Goal: Contribute content: Add original content to the website for others to see

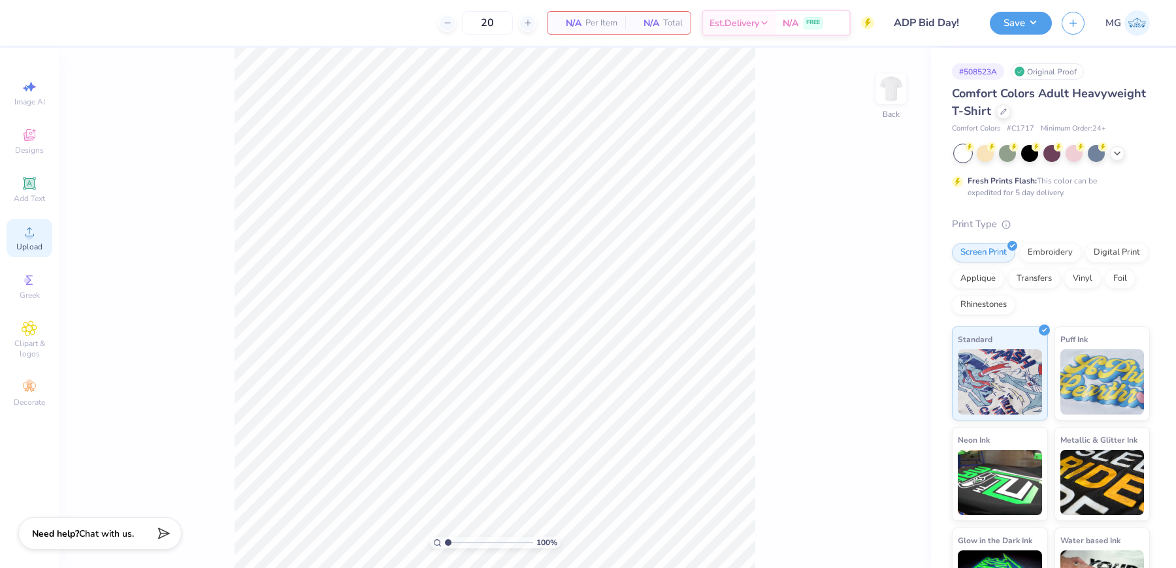
click at [42, 242] on div "Upload" at bounding box center [30, 238] width 46 height 39
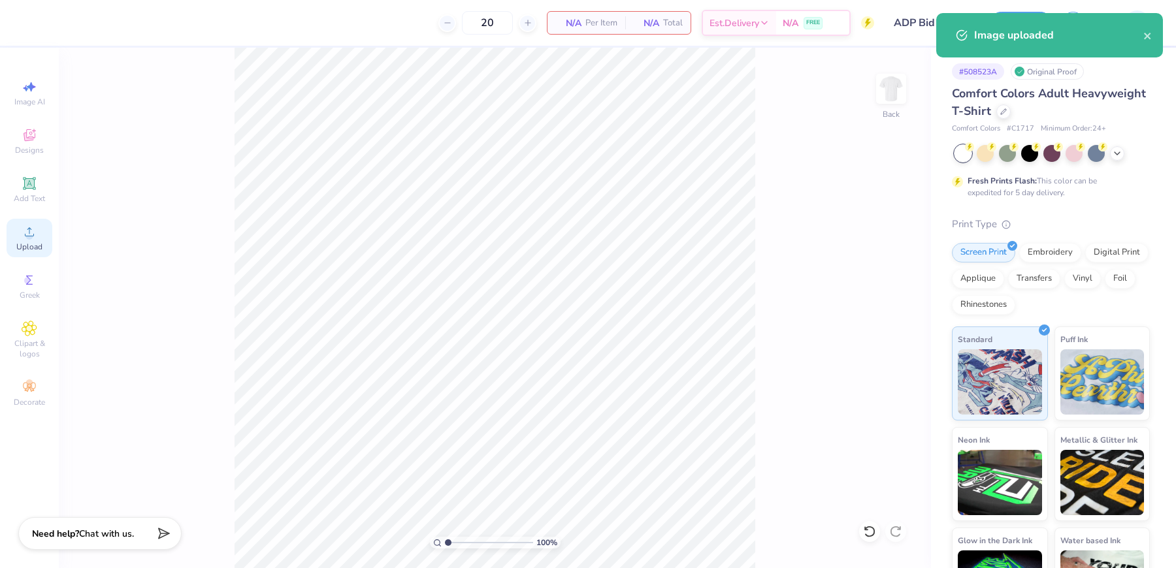
click at [20, 240] on div "Upload" at bounding box center [30, 238] width 46 height 39
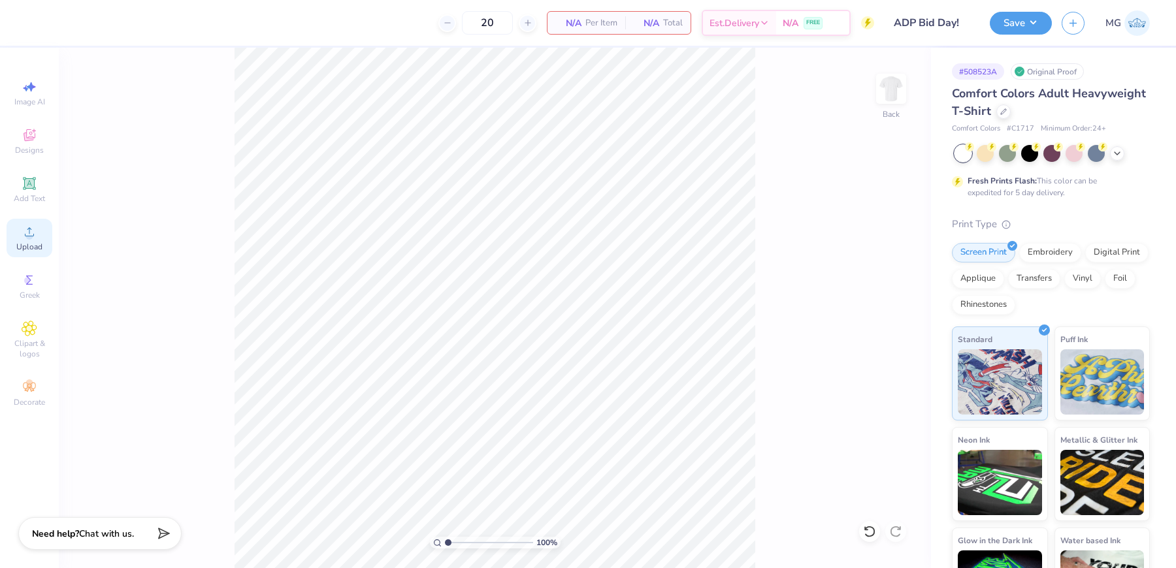
click at [31, 244] on span "Upload" at bounding box center [29, 247] width 26 height 10
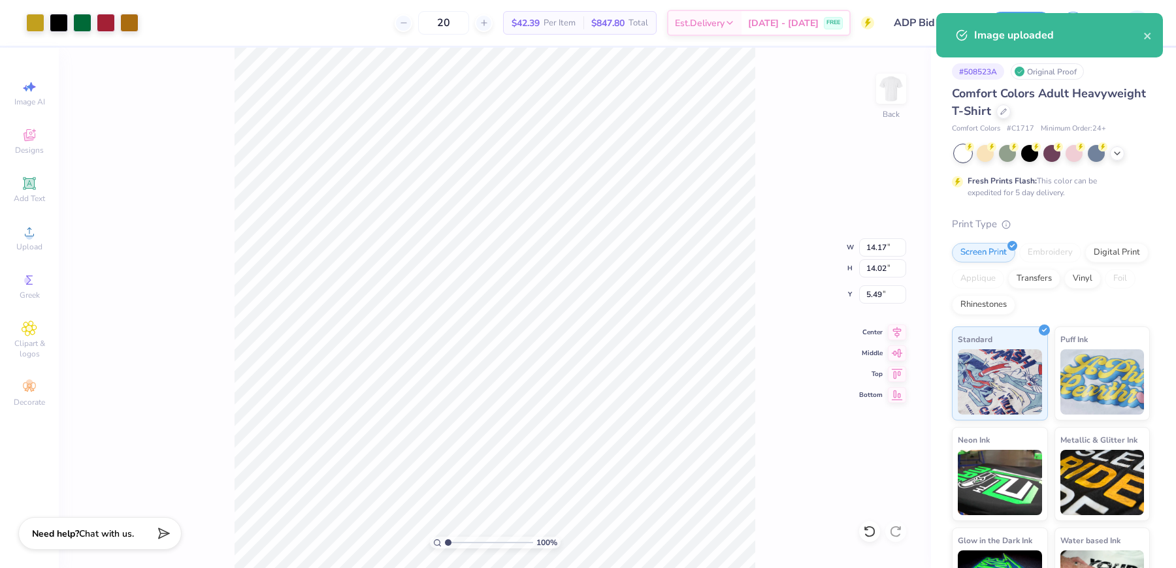
type input "11.35"
type input "11.22"
type input "3.00"
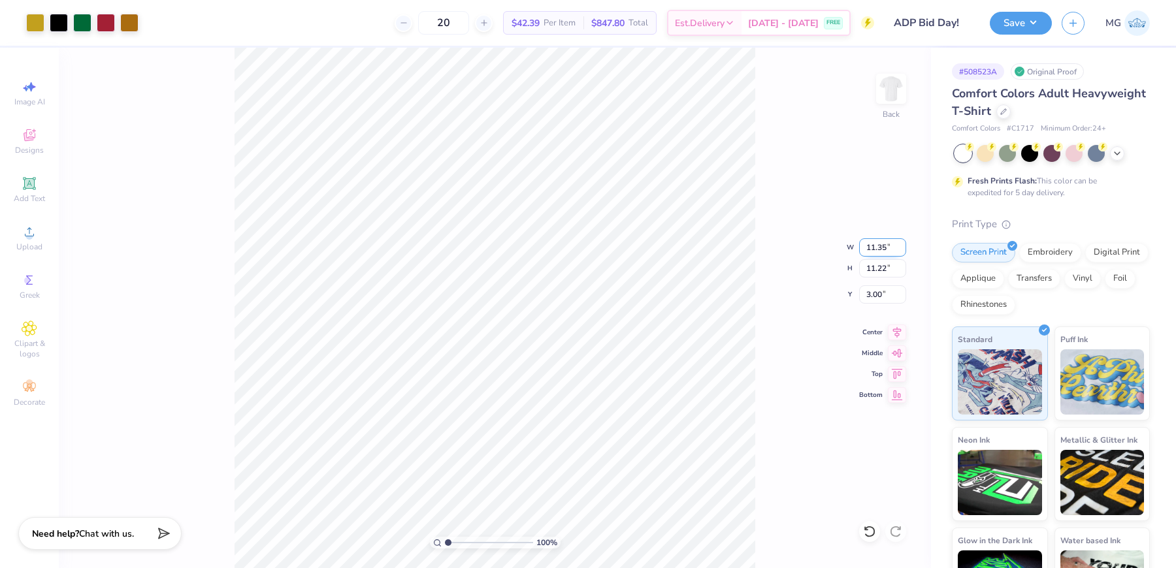
click at [884, 250] on input "11.35" at bounding box center [882, 247] width 47 height 18
type input "10.00"
type input "9.89"
click at [880, 291] on input "3.67" at bounding box center [882, 294] width 47 height 18
type input "3.00"
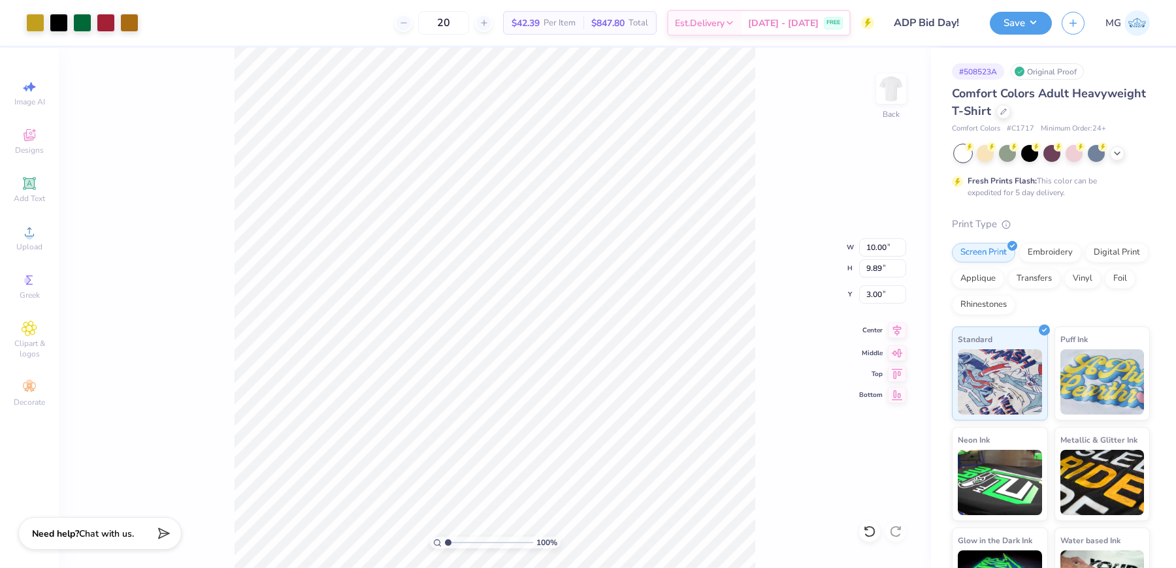
click at [897, 330] on icon at bounding box center [897, 331] width 18 height 16
click at [758, 195] on div "100 % Back W 10.00 10.00 " H 9.89 9.89 " Y 3.00 3.00 " Center Middle Top Bottom" at bounding box center [495, 308] width 872 height 521
click at [1035, 23] on button "Save" at bounding box center [1020, 21] width 62 height 23
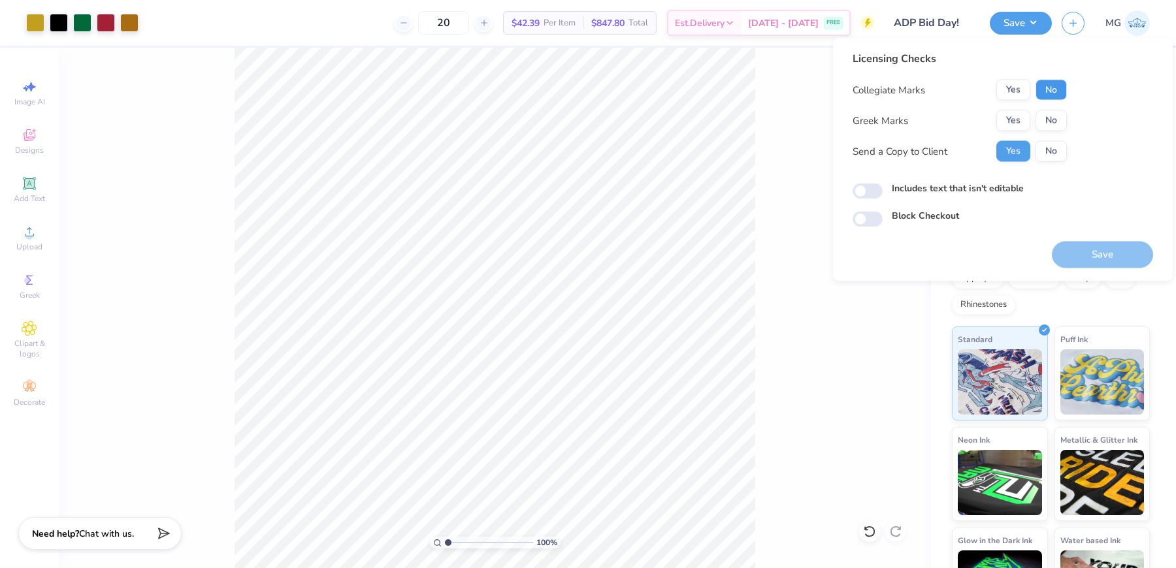
click at [1044, 88] on button "No" at bounding box center [1050, 90] width 31 height 21
click at [1024, 111] on button "Yes" at bounding box center [1013, 120] width 34 height 21
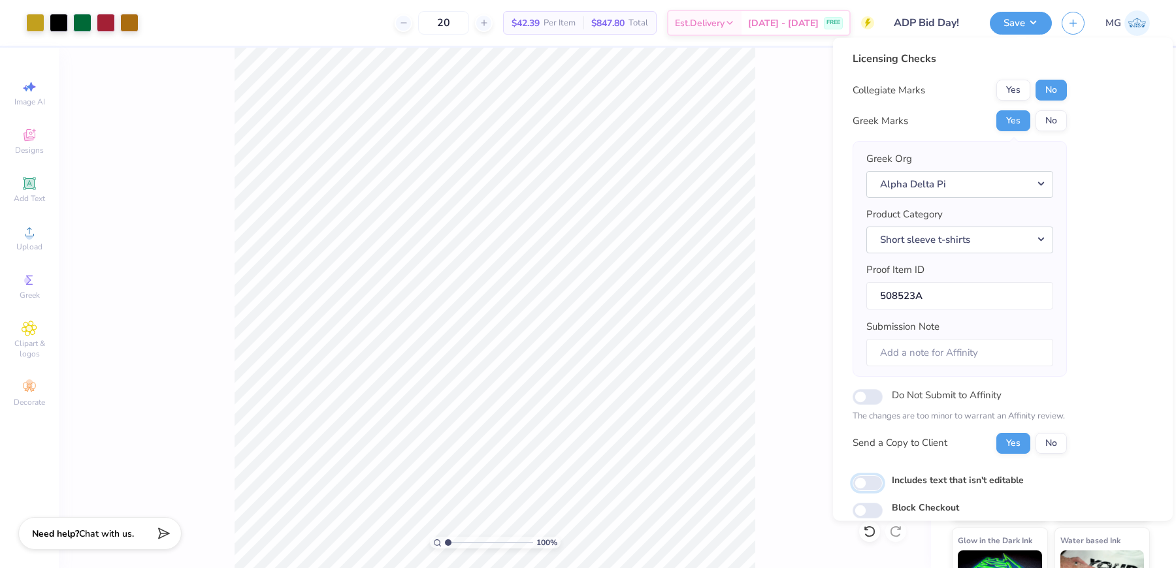
click at [880, 475] on input "Includes text that isn't editable" at bounding box center [867, 483] width 30 height 16
checkbox input "true"
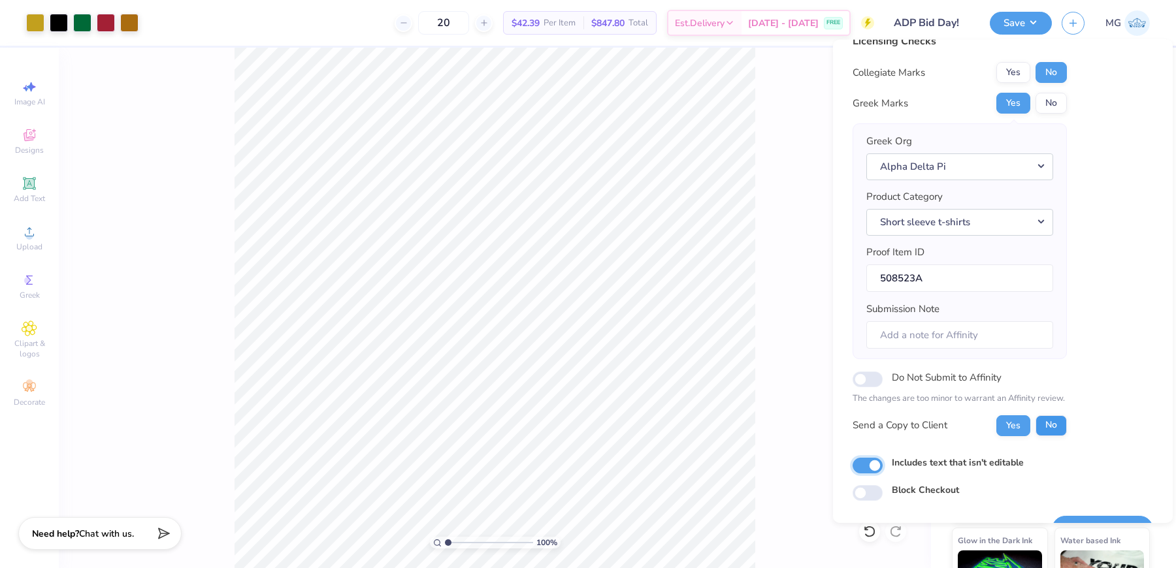
scroll to position [49, 0]
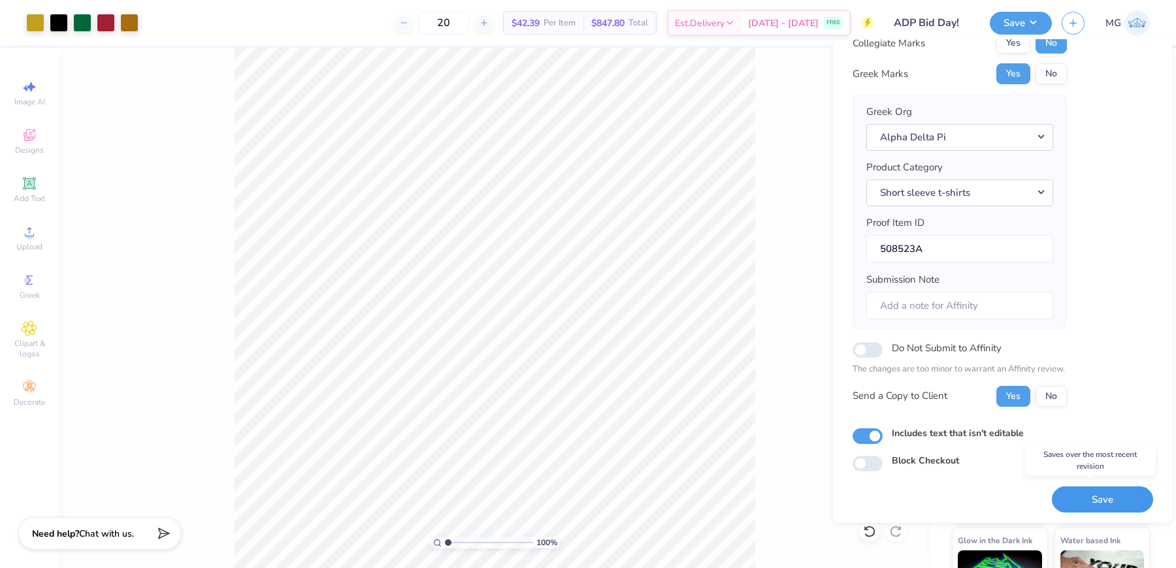
click at [1095, 499] on button "Save" at bounding box center [1101, 499] width 101 height 27
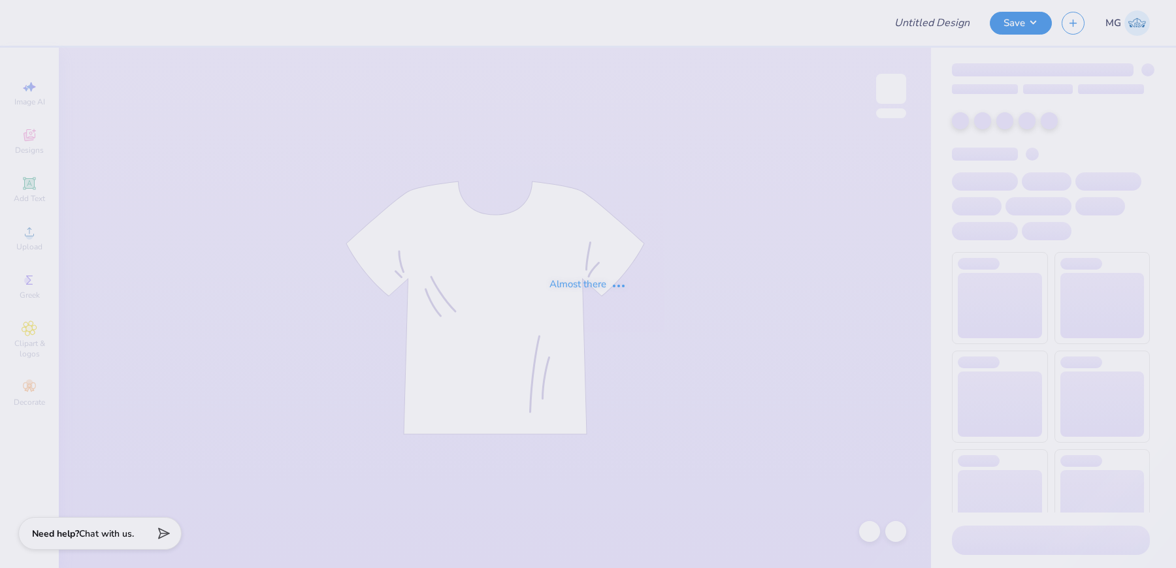
type input "ADP Bid Day!"
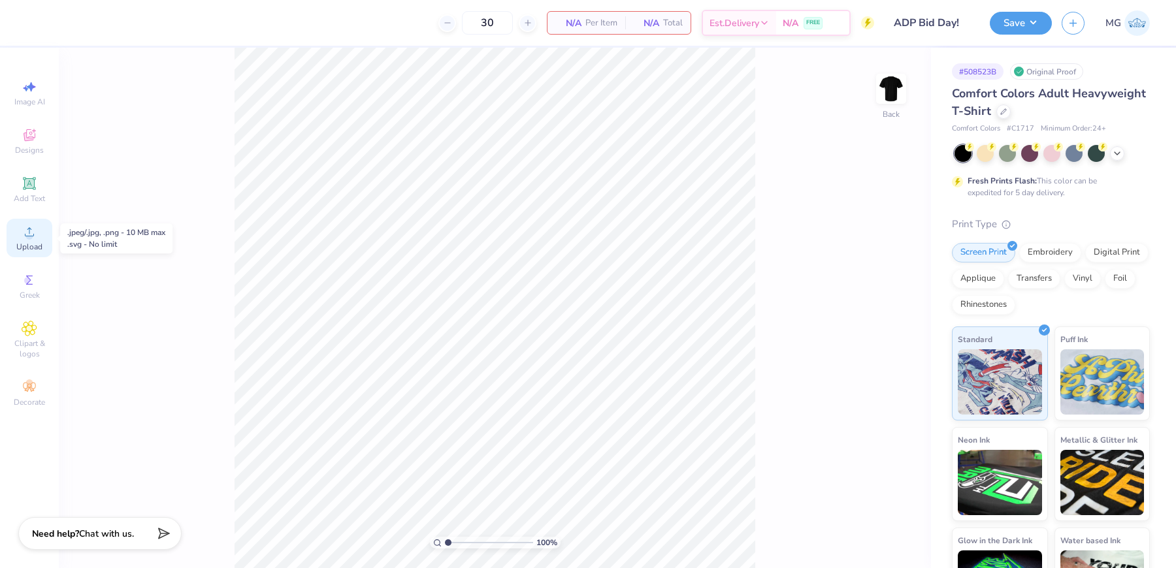
click at [30, 231] on icon at bounding box center [30, 232] width 16 height 16
click at [30, 238] on circle at bounding box center [28, 236] width 7 height 7
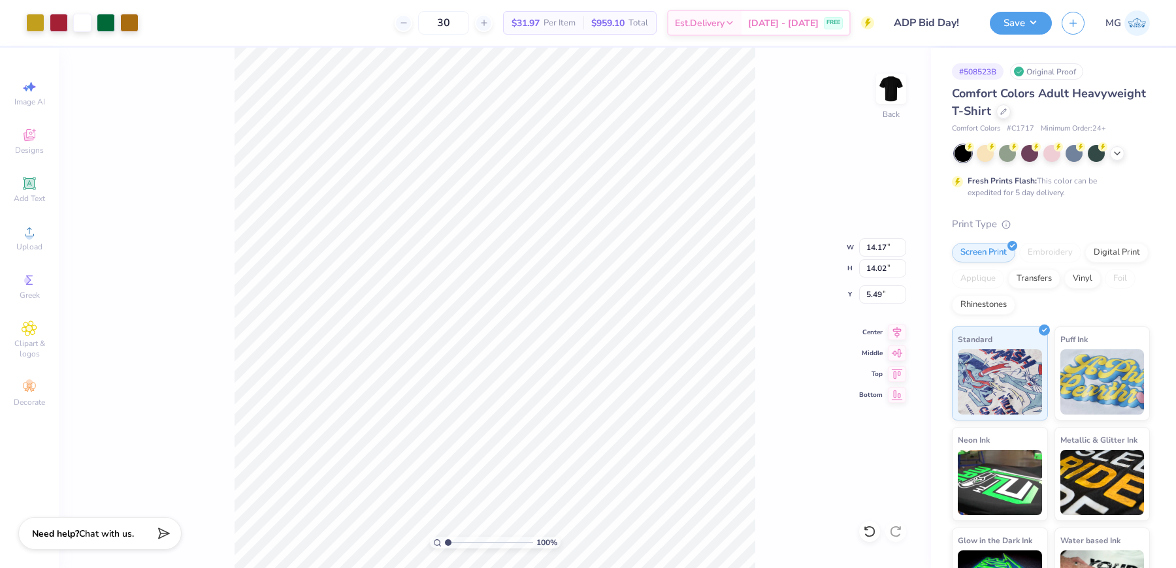
type input "10.32"
type input "10.21"
type input "3.00"
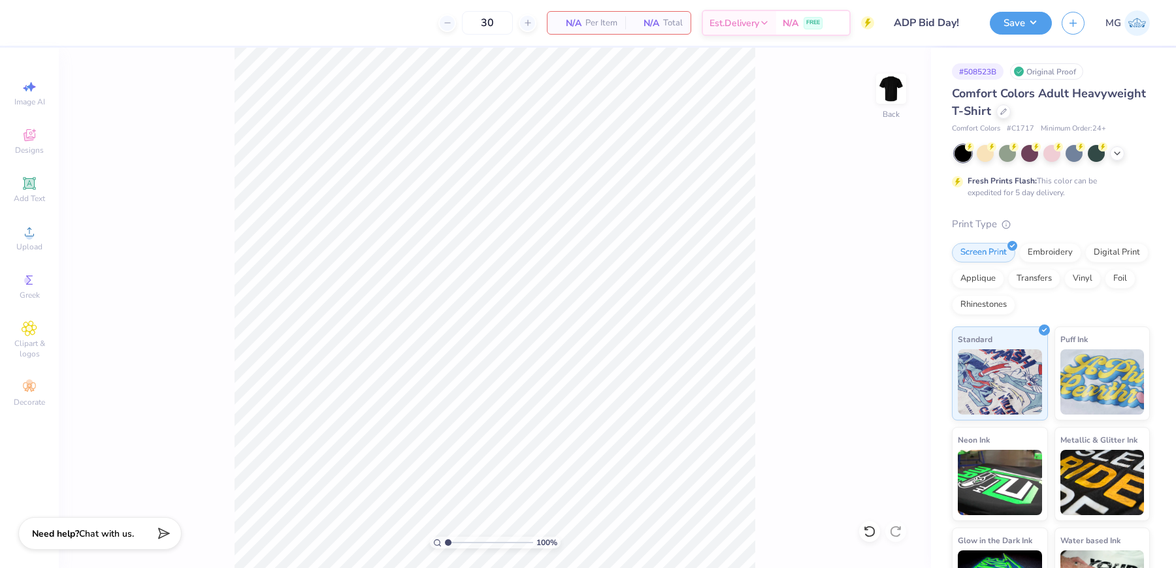
click at [131, 242] on div "100 % Back" at bounding box center [495, 308] width 872 height 521
click at [14, 240] on div "Upload" at bounding box center [30, 238] width 46 height 39
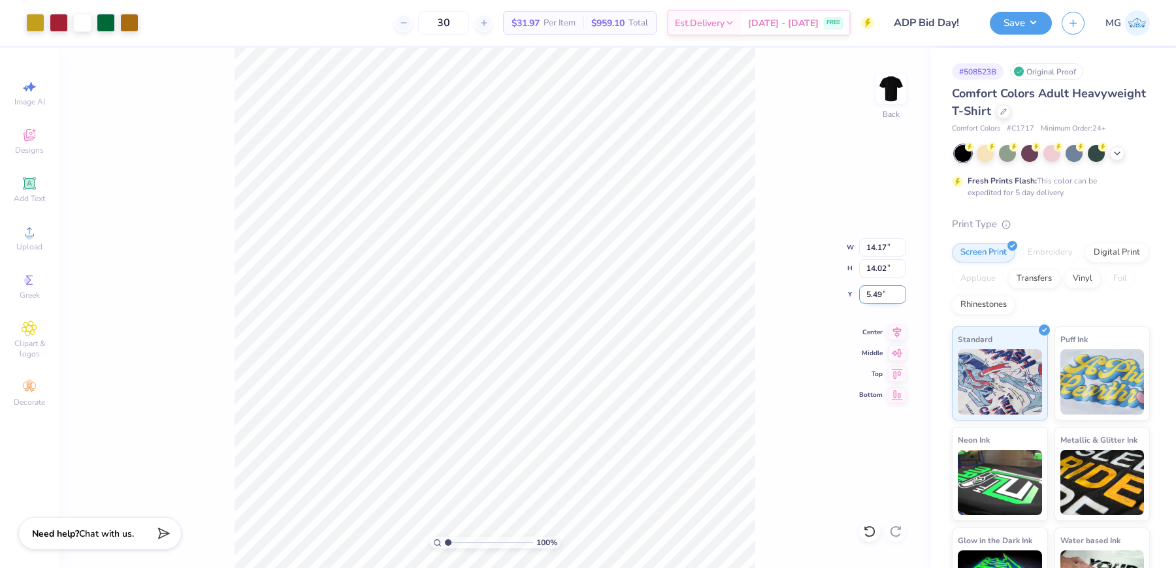
click at [880, 295] on input "5.49" at bounding box center [882, 294] width 47 height 18
type input "5"
type input "3.00"
click at [885, 247] on input "14.17" at bounding box center [882, 247] width 47 height 18
type input "11.00"
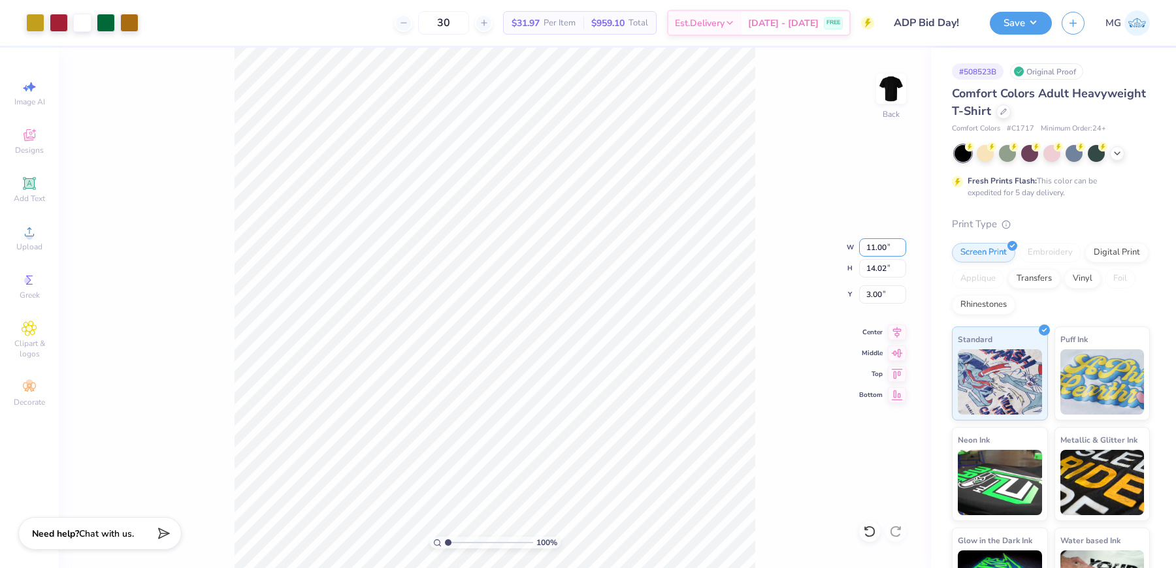
type input "10.88"
type input "4.57"
click at [880, 287] on input "4.57" at bounding box center [882, 294] width 47 height 18
type input "4"
type input "3.00"
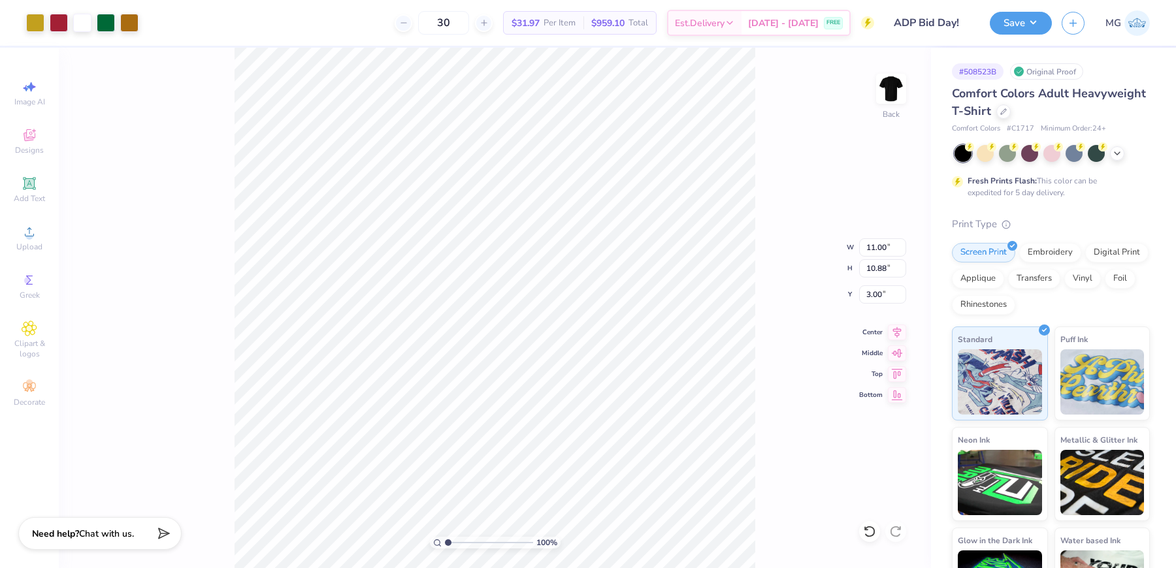
click at [793, 255] on div "100 % Back W 11.00 11.00 " H 10.88 10.88 " Y 3.00 3.00 " Center Middle Top Bott…" at bounding box center [495, 308] width 872 height 521
click at [787, 137] on div "100 % Back W 11.00 11.00 " H 10.88 10.88 " Y 3.00 3.00 " Center Middle Top Bott…" at bounding box center [495, 308] width 872 height 521
click at [1035, 24] on button "Save" at bounding box center [1020, 21] width 62 height 23
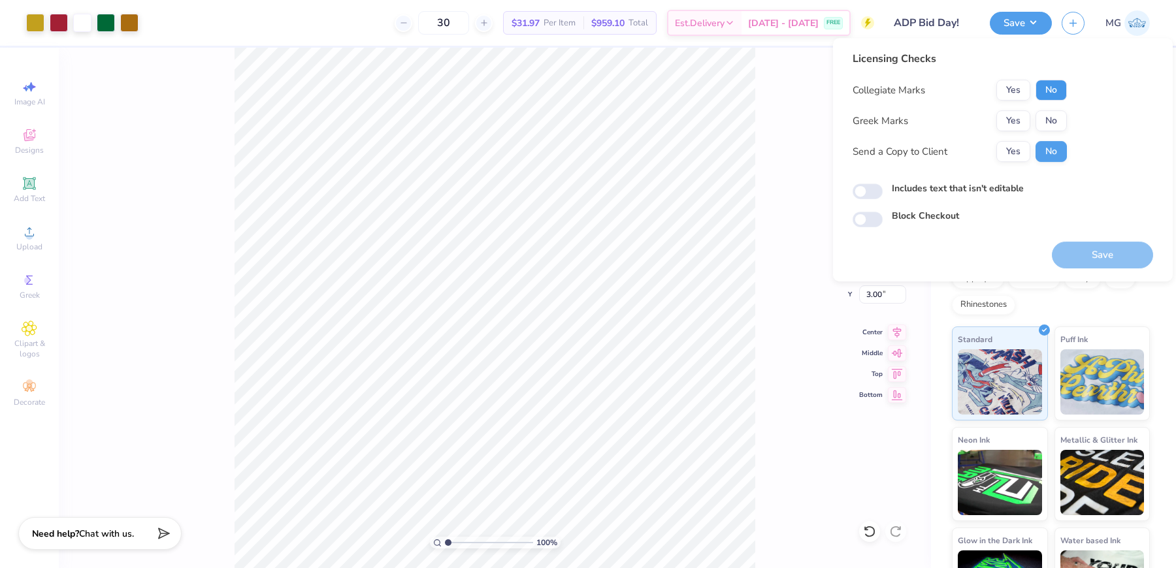
click at [1051, 93] on button "No" at bounding box center [1050, 90] width 31 height 21
click at [1030, 120] on div "Yes No" at bounding box center [1031, 120] width 71 height 21
click at [1019, 120] on button "Yes" at bounding box center [1013, 120] width 34 height 21
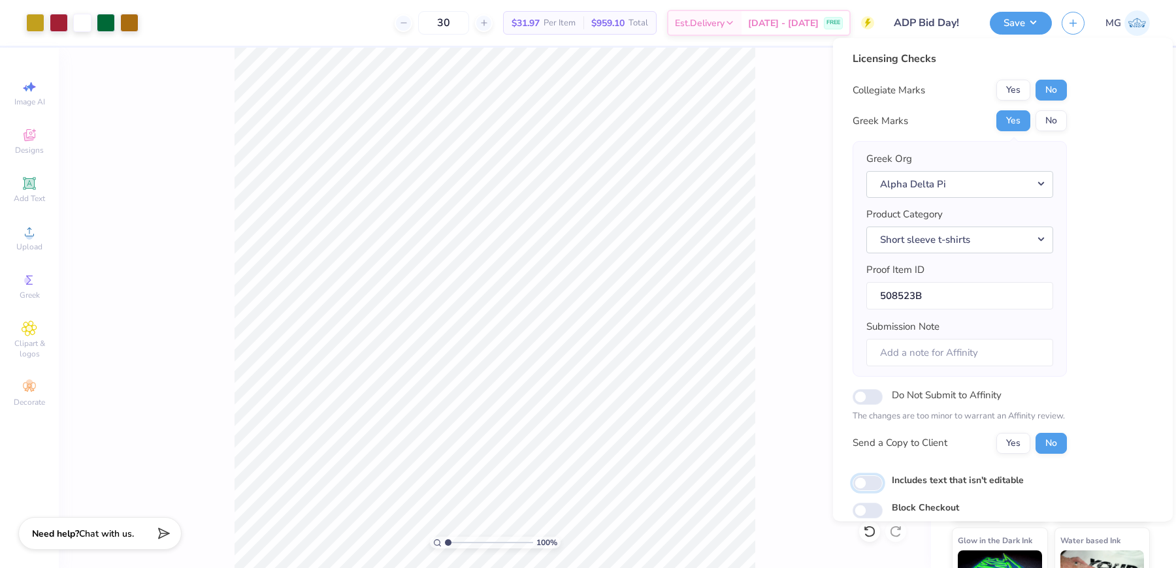
click at [870, 479] on input "Includes text that isn't editable" at bounding box center [867, 483] width 30 height 16
checkbox input "true"
click at [1003, 439] on button "Yes" at bounding box center [1013, 443] width 34 height 21
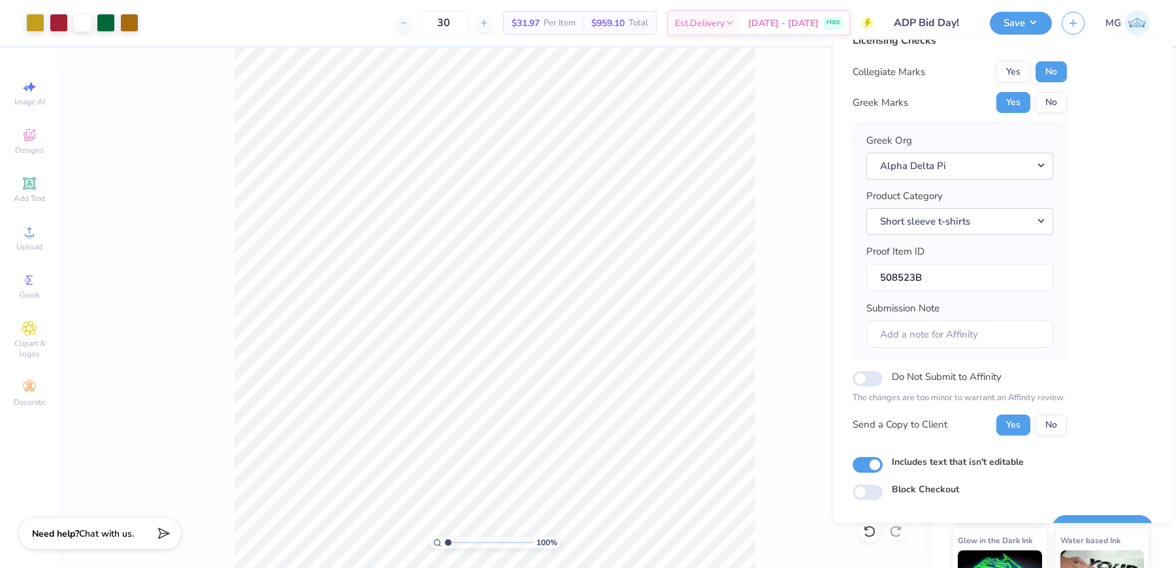
scroll to position [49, 0]
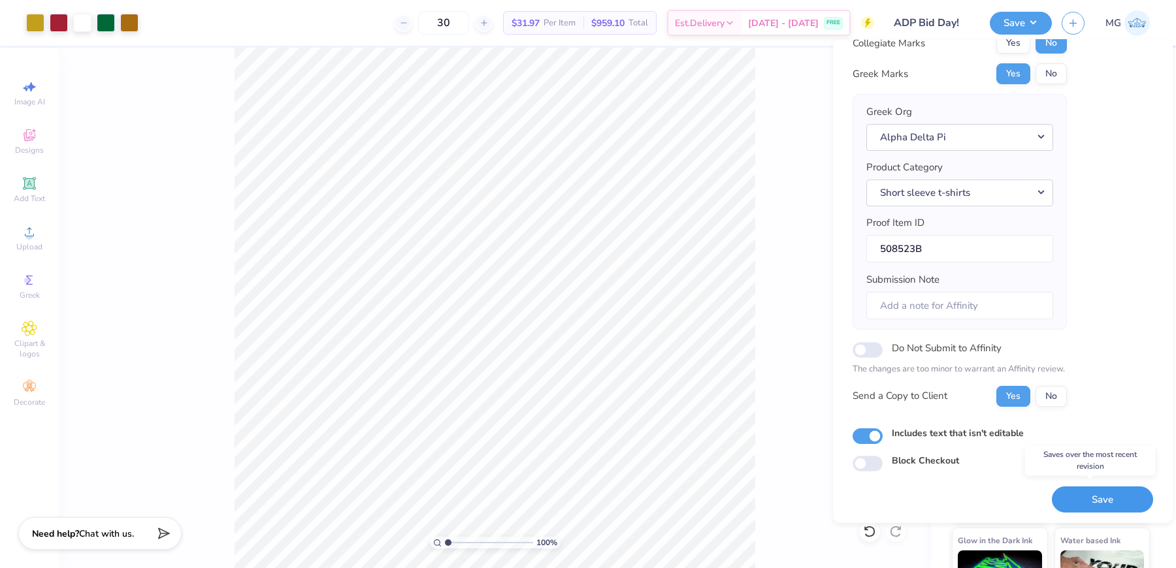
click at [1074, 499] on button "Save" at bounding box center [1101, 499] width 101 height 27
